Goal: Transaction & Acquisition: Obtain resource

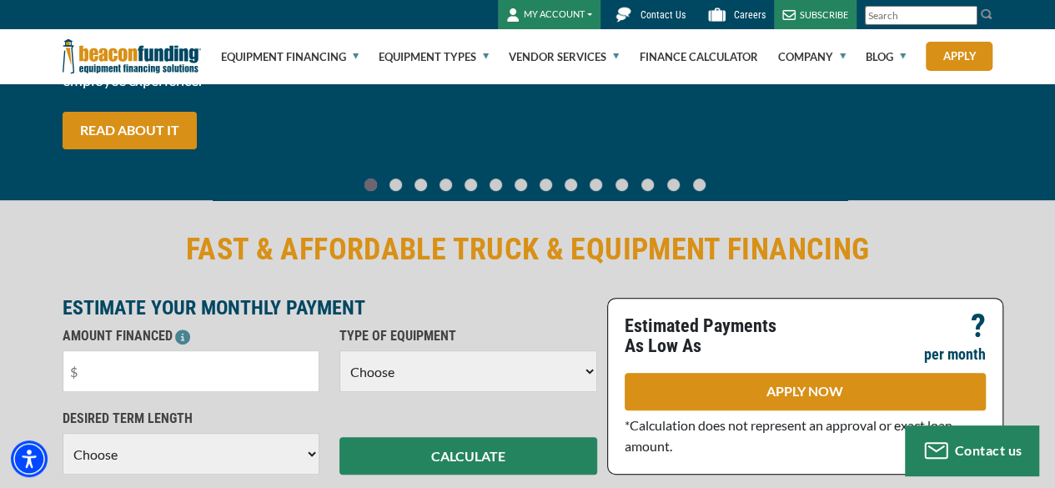
scroll to position [250, 0]
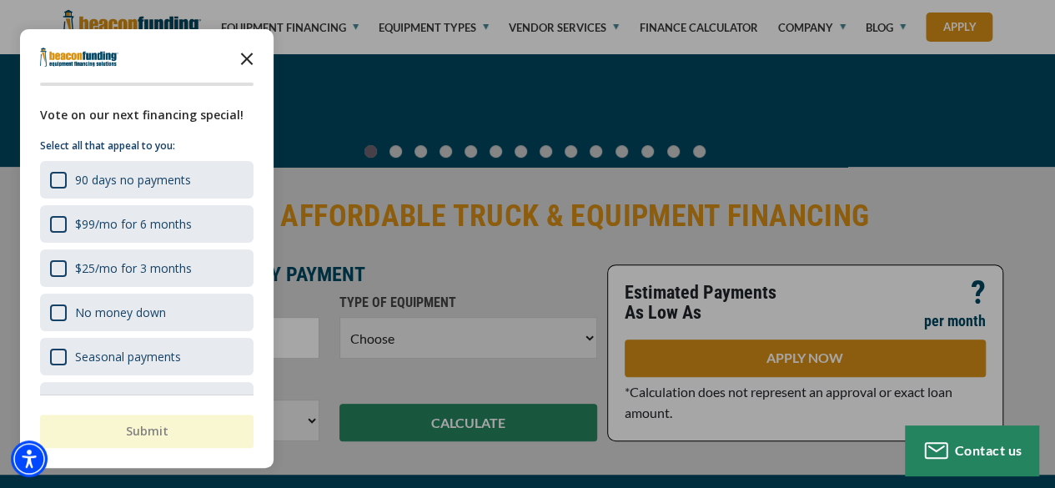
click at [242, 56] on icon "Close the survey" at bounding box center [246, 57] width 33 height 33
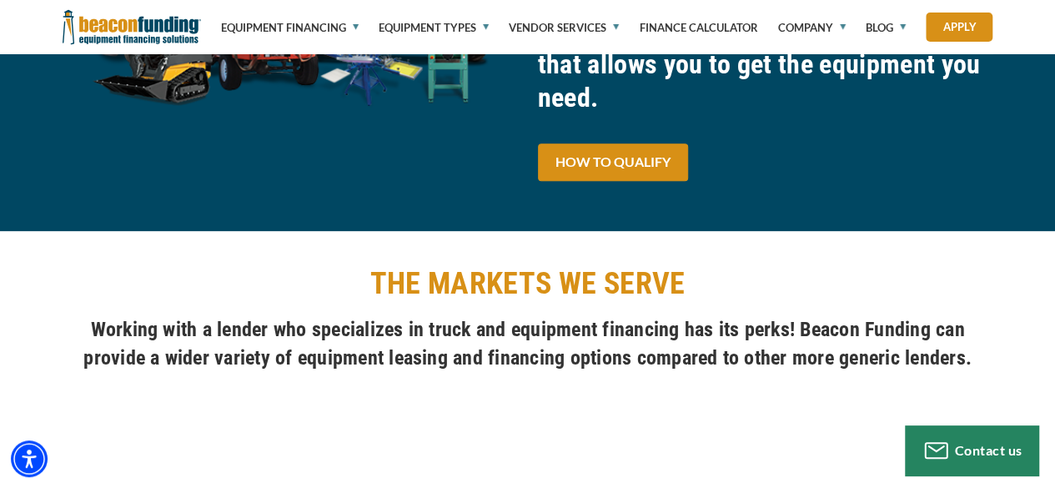
scroll to position [1167, 0]
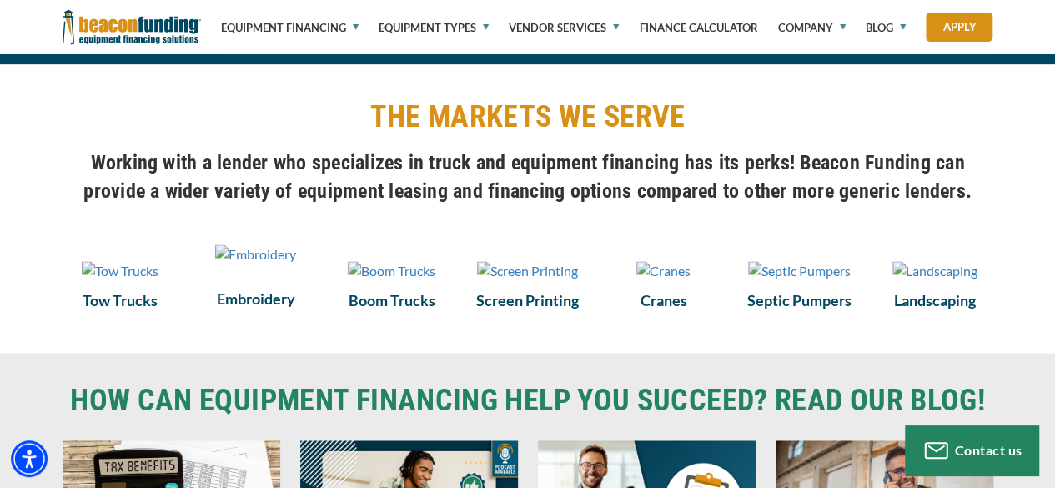
click at [269, 264] on img at bounding box center [255, 254] width 81 height 20
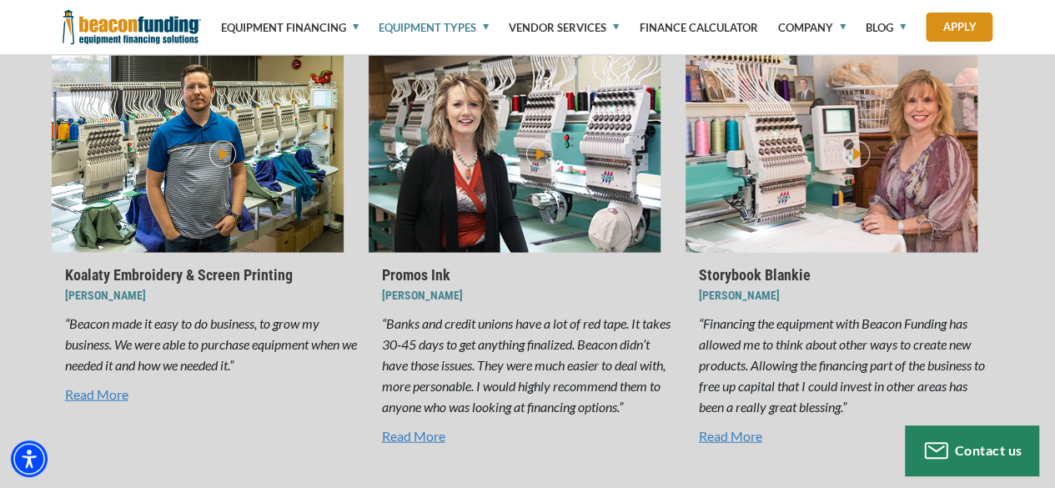
scroll to position [5052, 0]
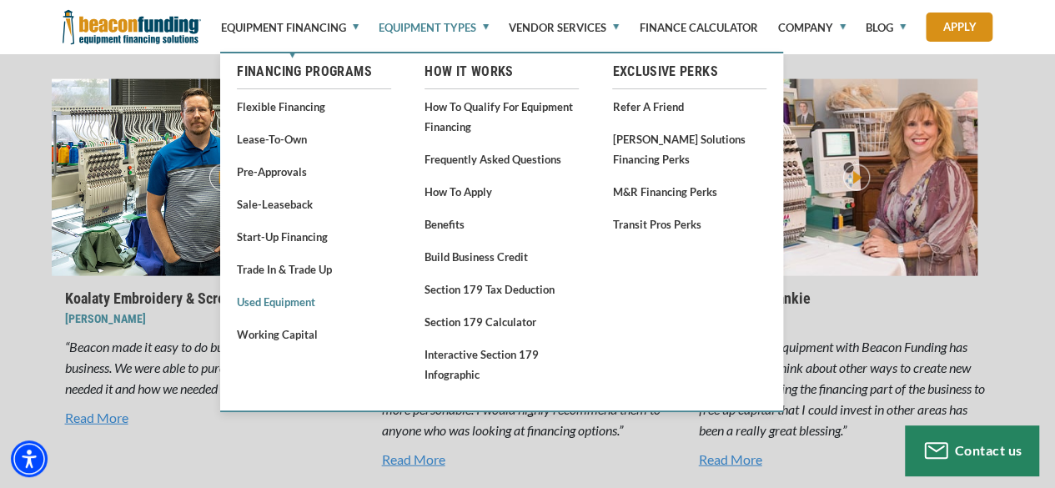
click at [304, 304] on link "Used Equipment" at bounding box center [314, 301] width 154 height 21
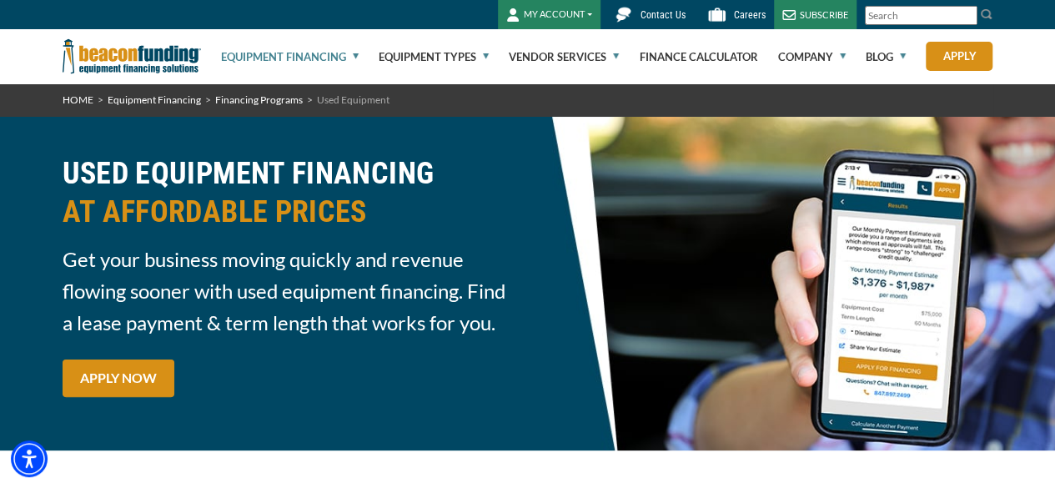
click at [945, 24] on input "Search" at bounding box center [921, 15] width 113 height 19
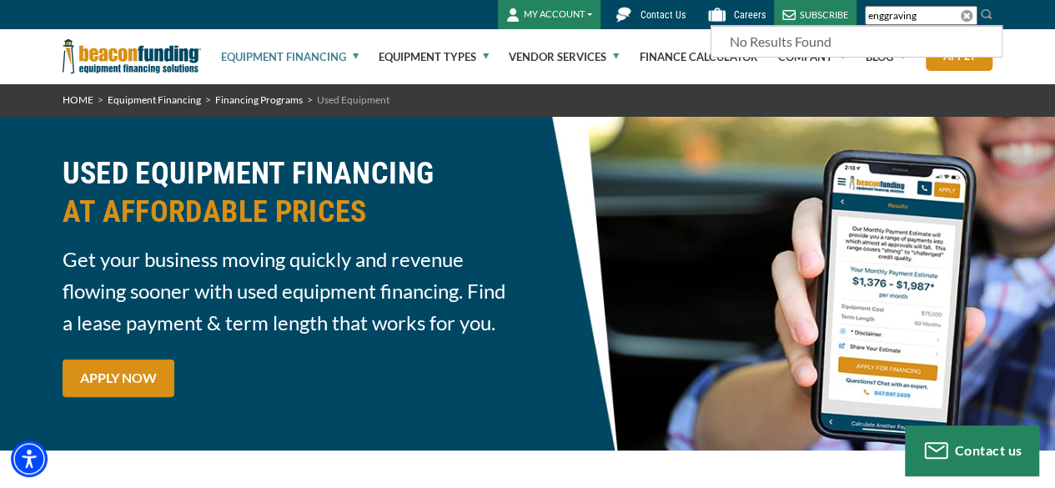
click at [886, 16] on input "enggraving" at bounding box center [921, 15] width 113 height 19
click at [1042, 75] on div "Equipment Financing Financing Programs Empty heading Flexible Financing Lease-T…" at bounding box center [527, 56] width 1055 height 54
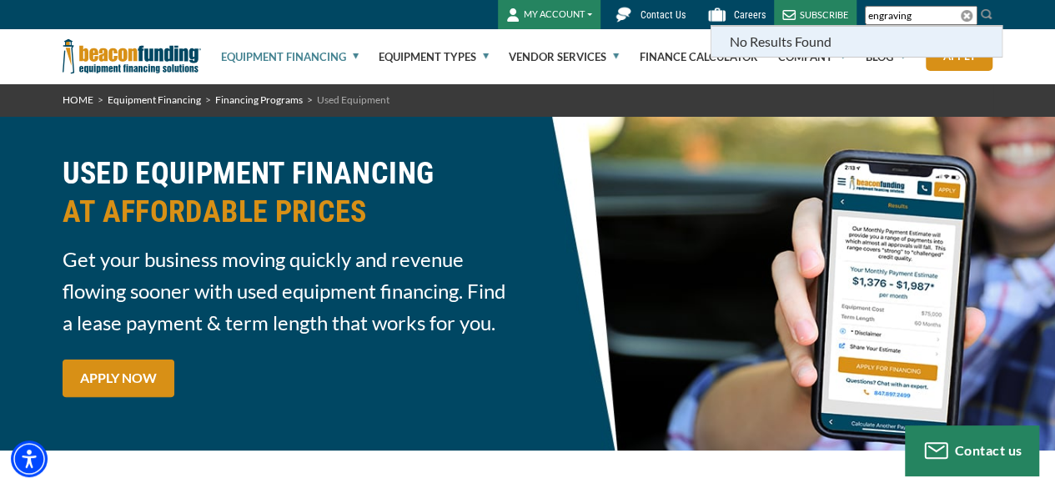
drag, startPoint x: 928, startPoint y: 13, endPoint x: 906, endPoint y: 38, distance: 33.1
click at [906, 26] on span "engraving No Results Found" at bounding box center [921, 15] width 113 height 22
click at [898, 42] on li "No Results Found" at bounding box center [856, 41] width 290 height 31
drag, startPoint x: 911, startPoint y: 19, endPoint x: 832, endPoint y: 33, distance: 79.5
click at [865, 26] on span "engraving No Results Found" at bounding box center [921, 15] width 113 height 22
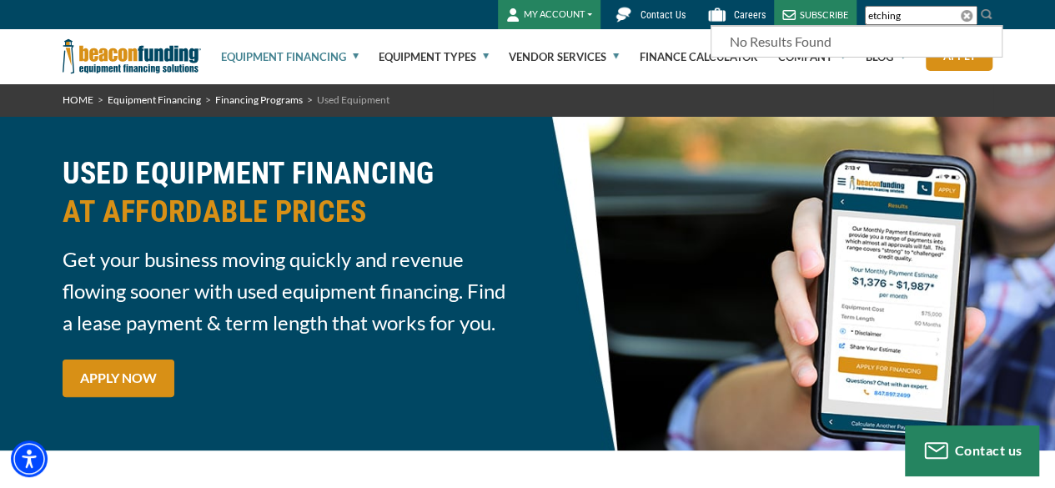
drag, startPoint x: 938, startPoint y: 18, endPoint x: 854, endPoint y: 14, distance: 84.3
click at [854, 14] on div "MY ACCOUNT Login Features Request Access Contact Us Careers SUBSCRIBE etching" at bounding box center [528, 14] width 931 height 29
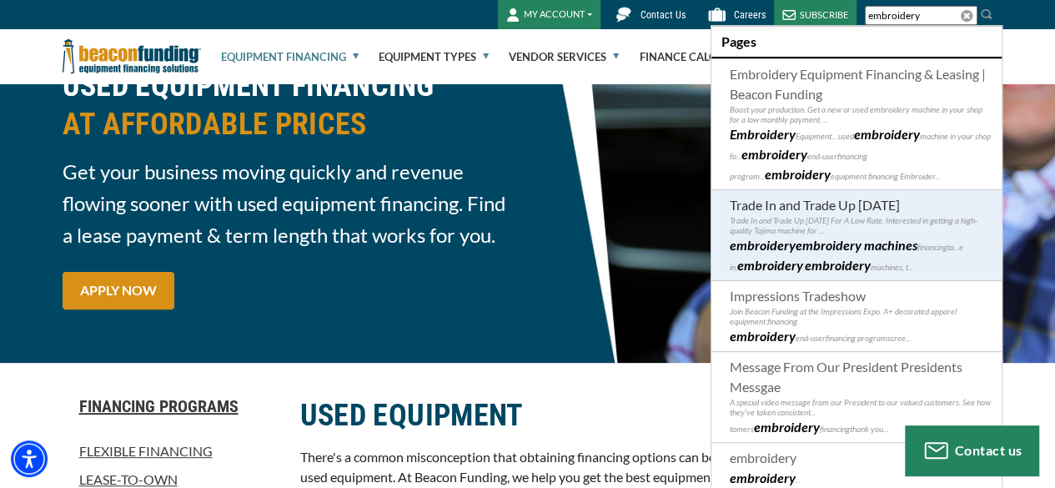
type input "embroidery"
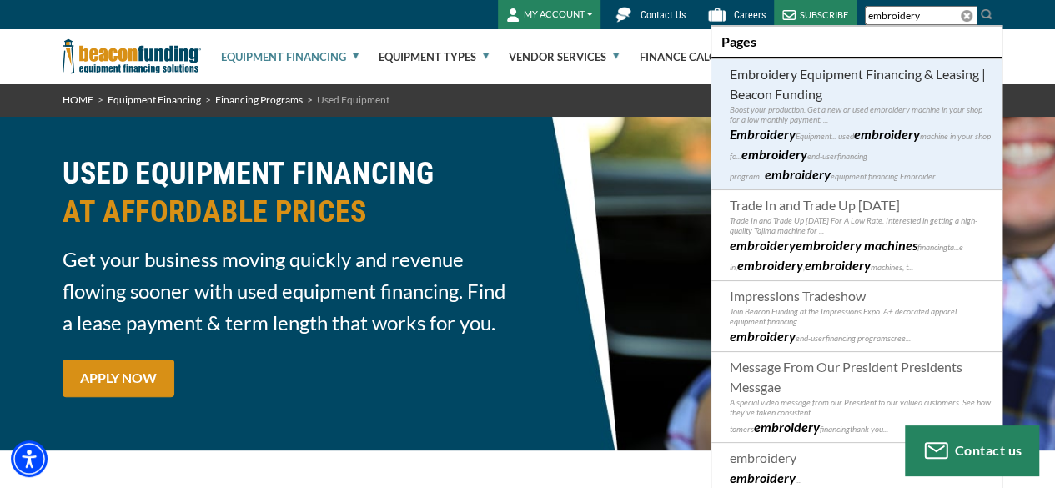
click at [877, 117] on p "Boost your production. Get a new or used embroidery machine in your shop for a …" at bounding box center [861, 114] width 262 height 20
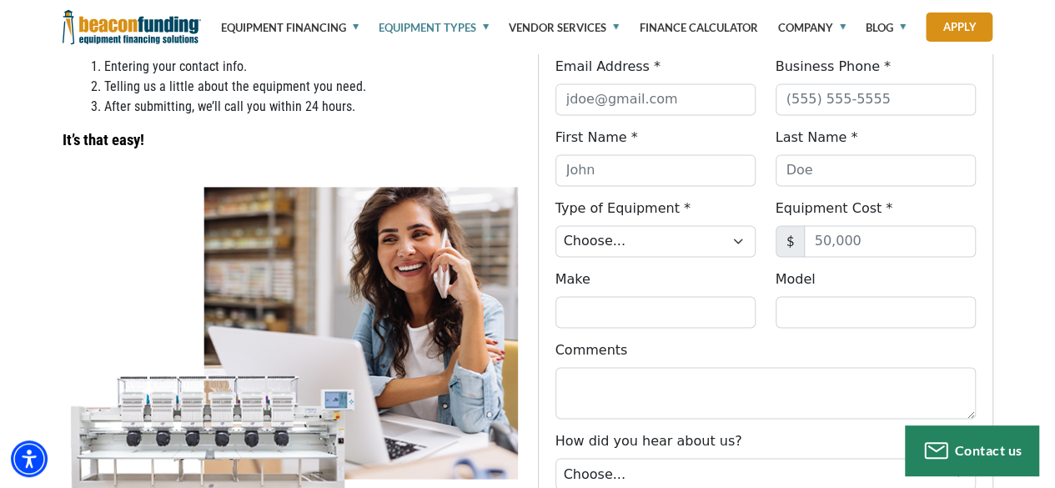
scroll to position [1084, 0]
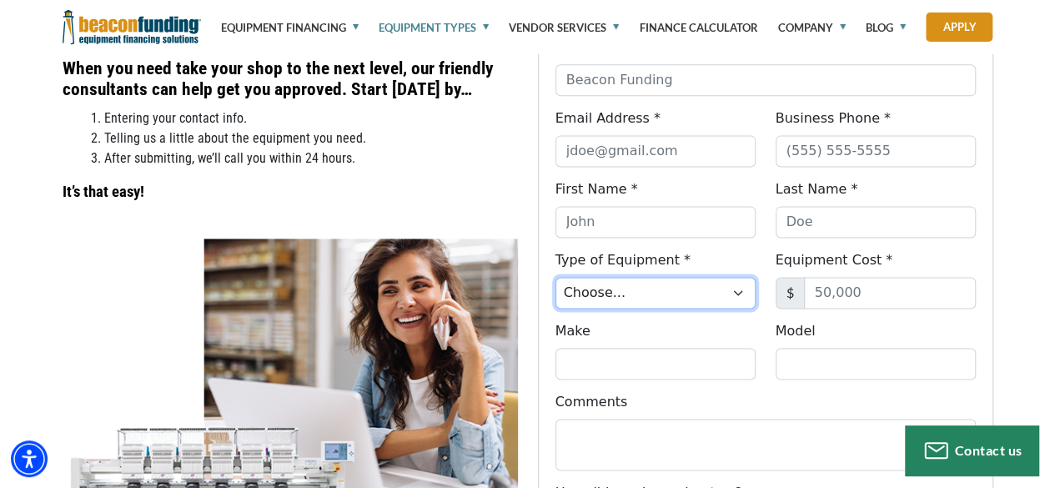
click at [730, 293] on select "Choose... Backhoe Boom/Bucket Truck Chipper Commercial Mower Crane DTG/DTF Prin…" at bounding box center [655, 293] width 200 height 32
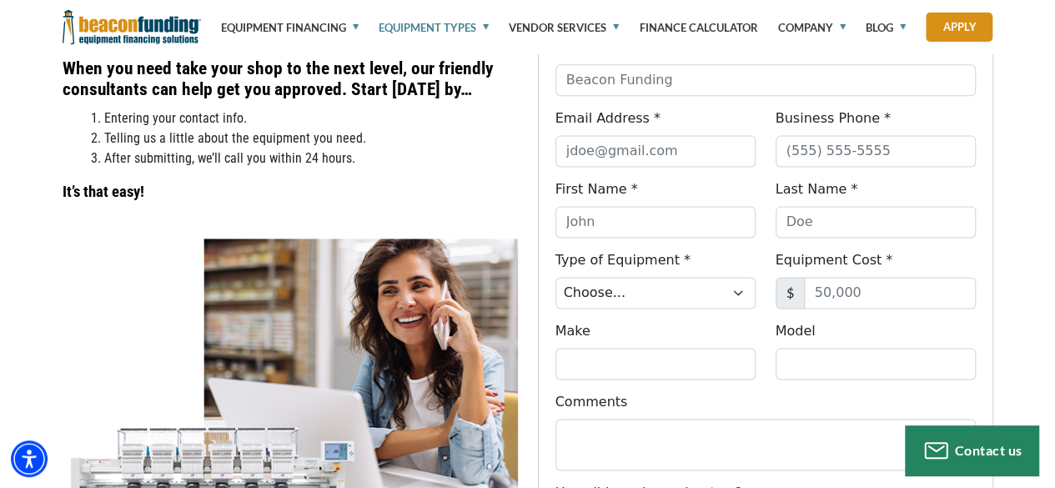
click at [1031, 188] on div "Get Started False False Company Name * Please select a valid value for Company …" at bounding box center [527, 344] width 1055 height 816
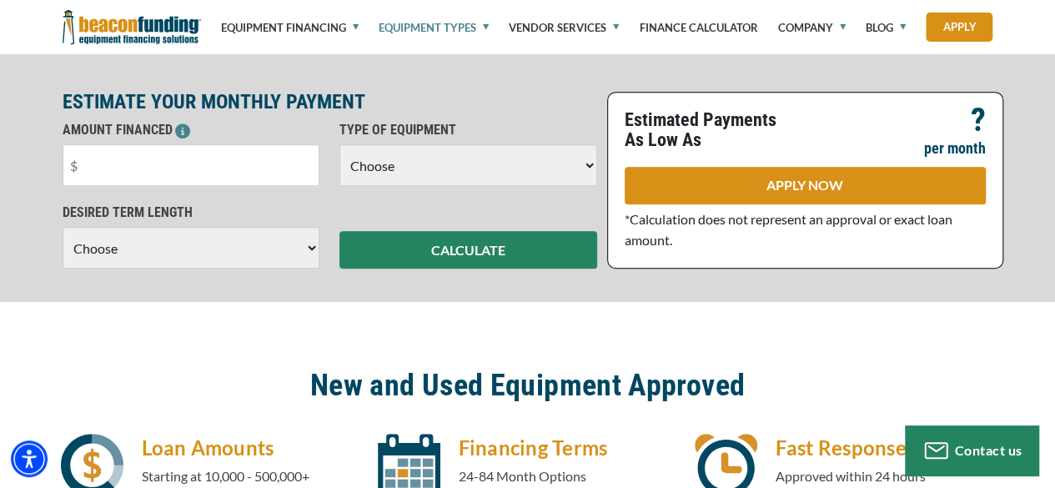
scroll to position [500, 0]
